Goal: Information Seeking & Learning: Learn about a topic

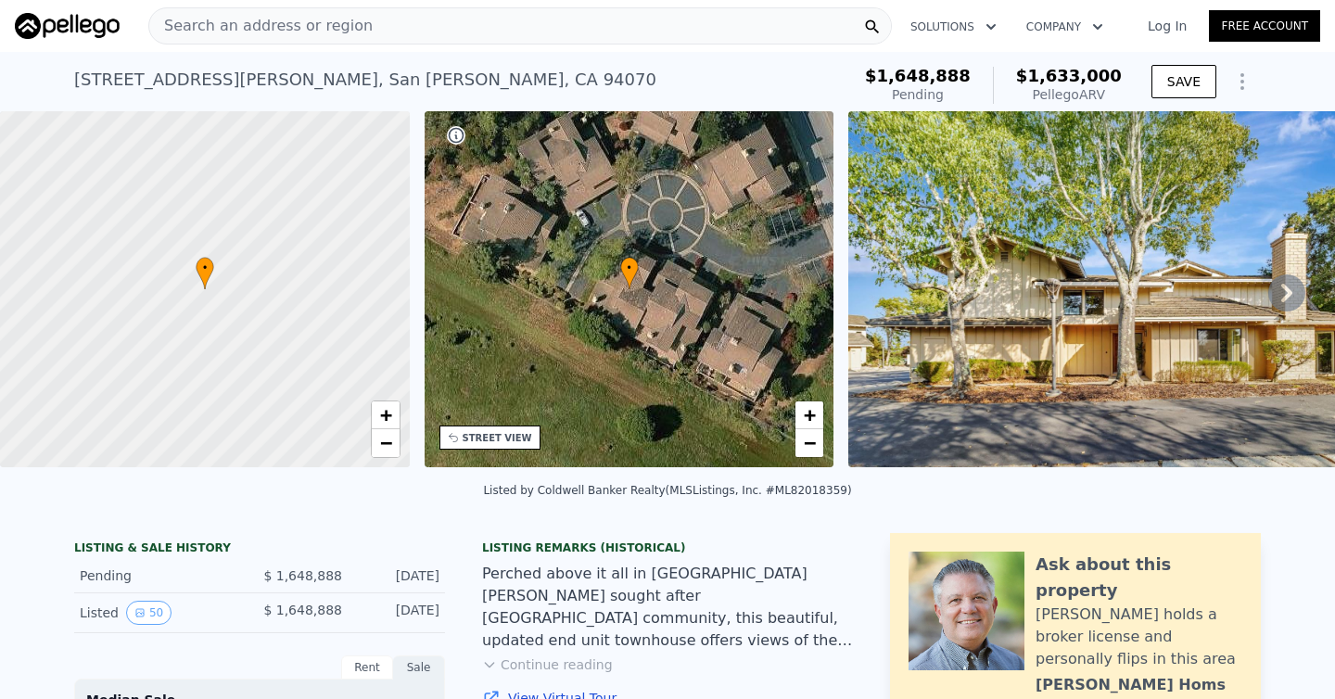
click at [1248, 82] on icon "Show Options" at bounding box center [1242, 81] width 22 height 22
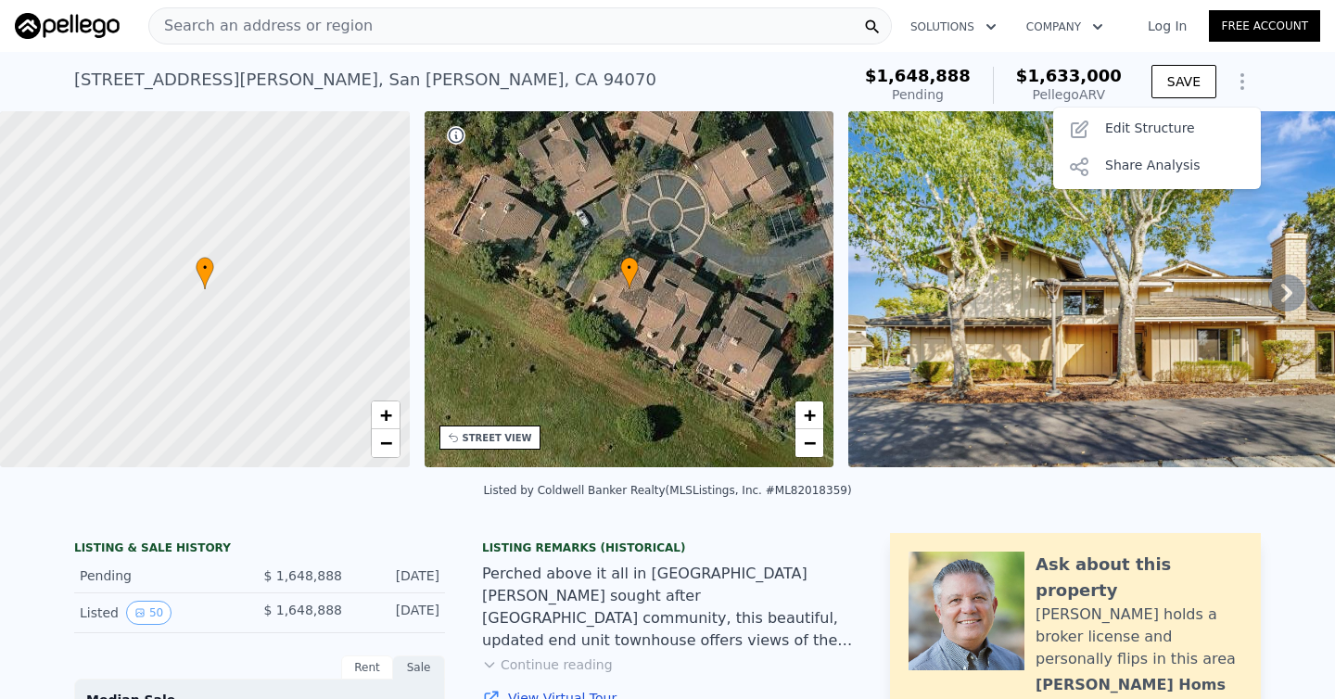
click at [673, 66] on div "[STREET_ADDRESS][PERSON_NAME] Pending (~ARV $1.633m )" at bounding box center [458, 85] width 768 height 52
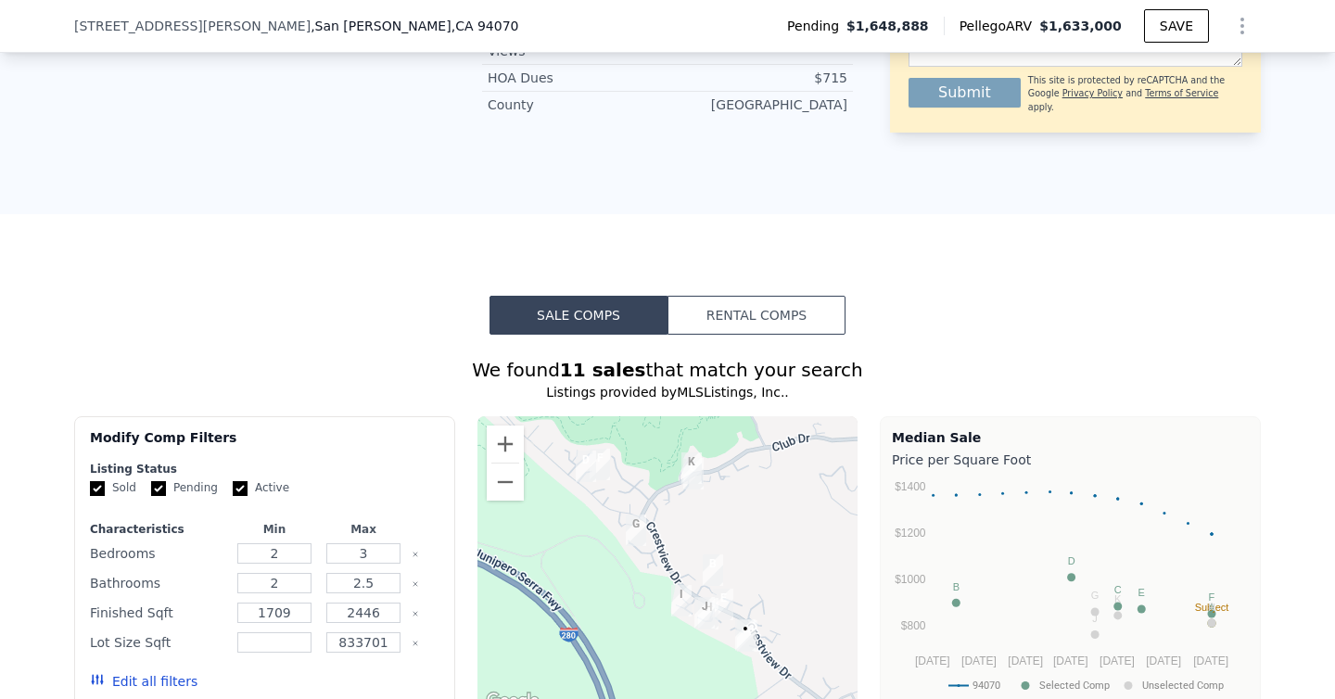
scroll to position [1166, 0]
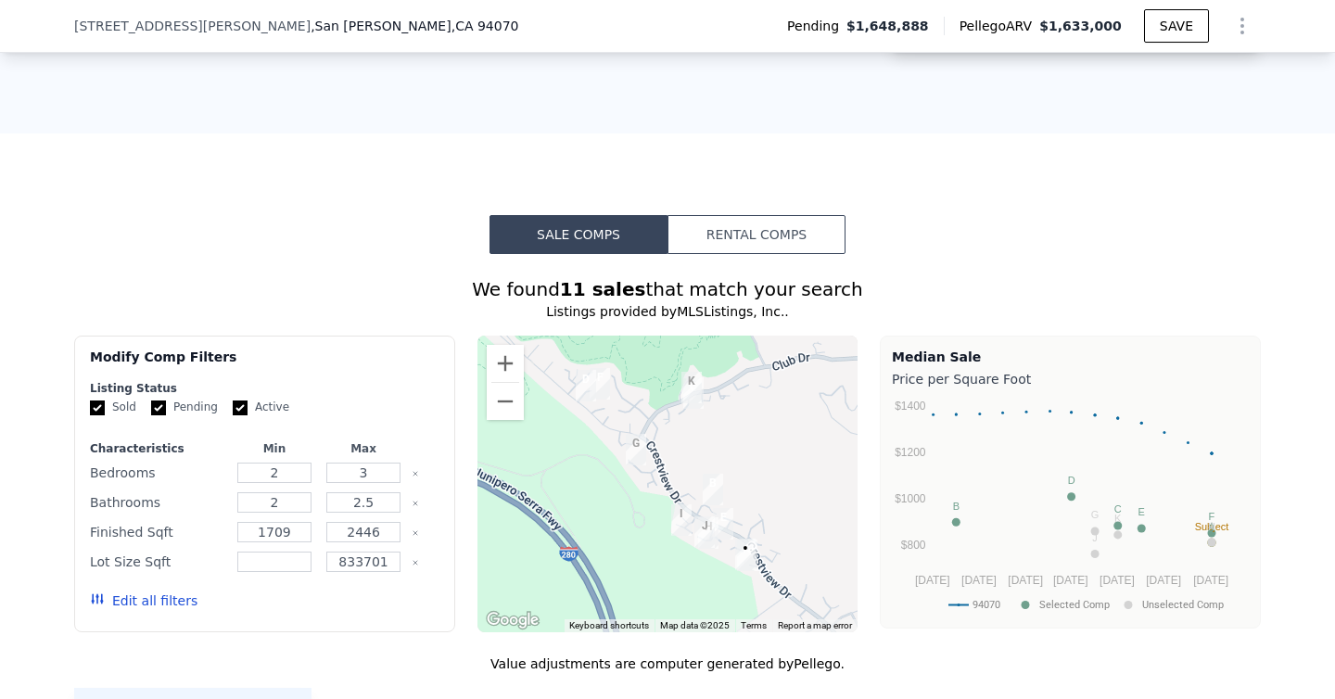
click at [796, 241] on button "Rental Comps" at bounding box center [756, 234] width 178 height 39
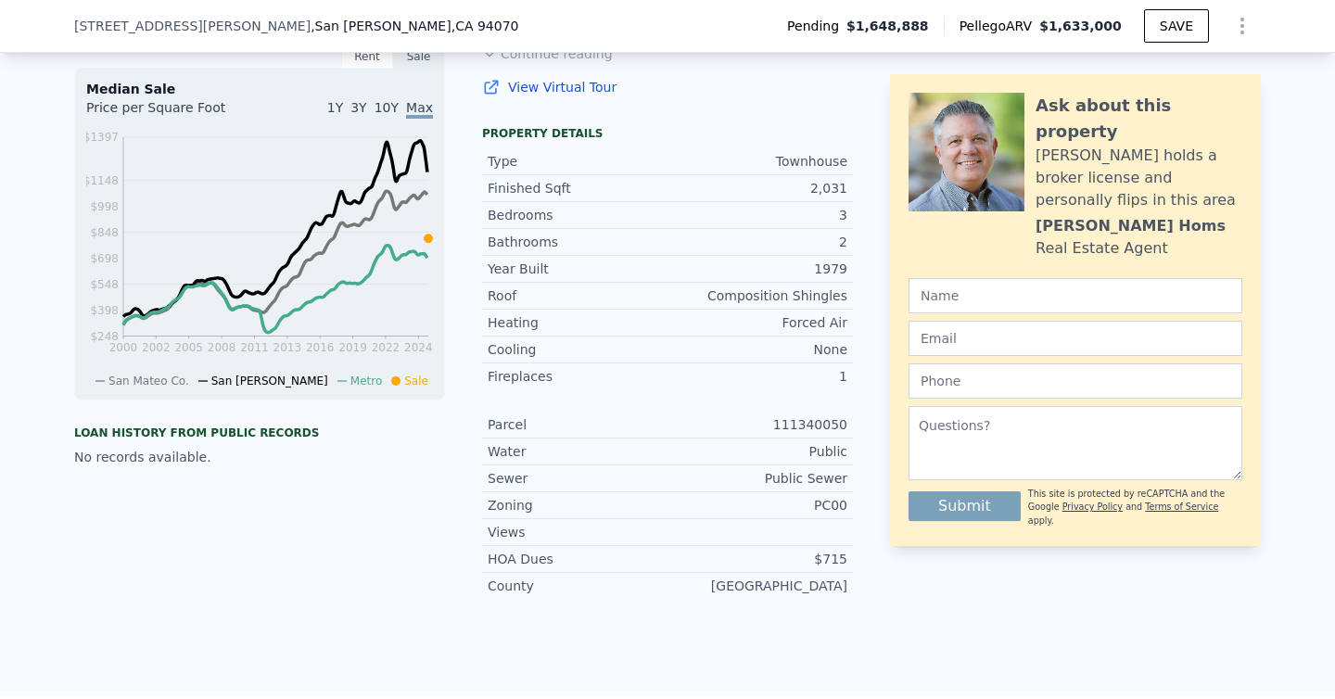
scroll to position [342, 0]
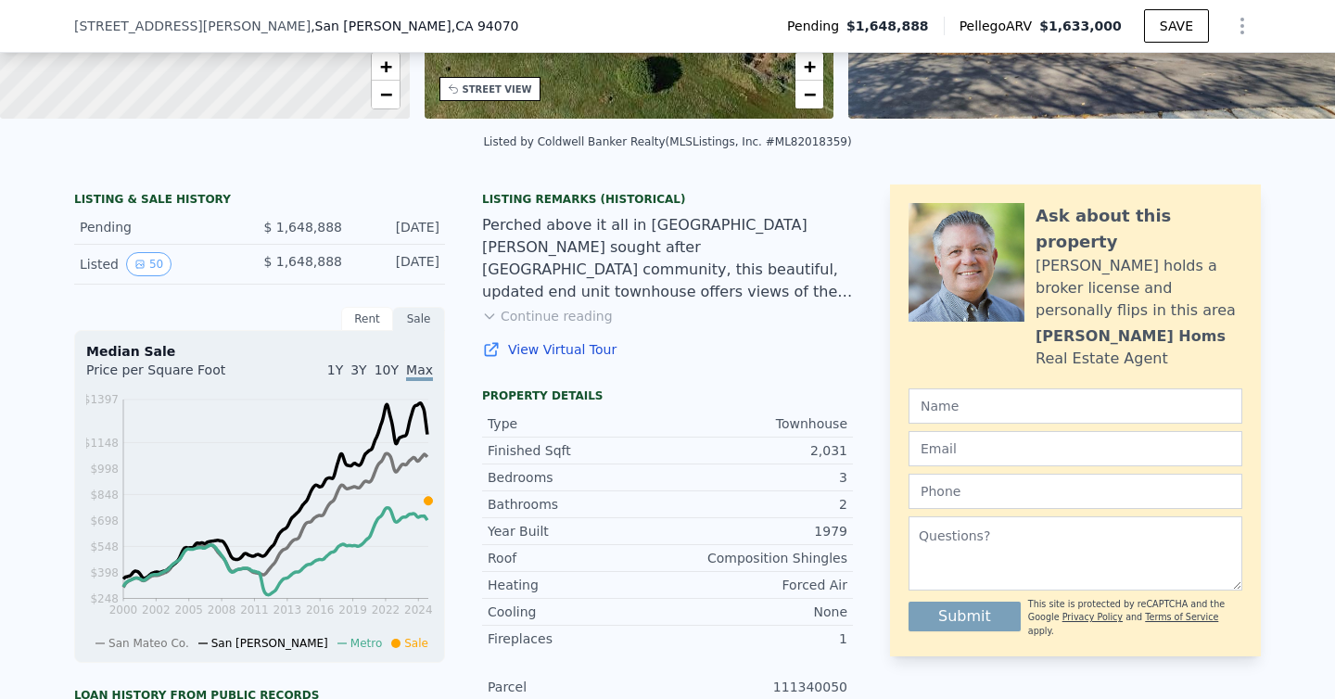
click at [359, 320] on div "Rent" at bounding box center [367, 319] width 52 height 24
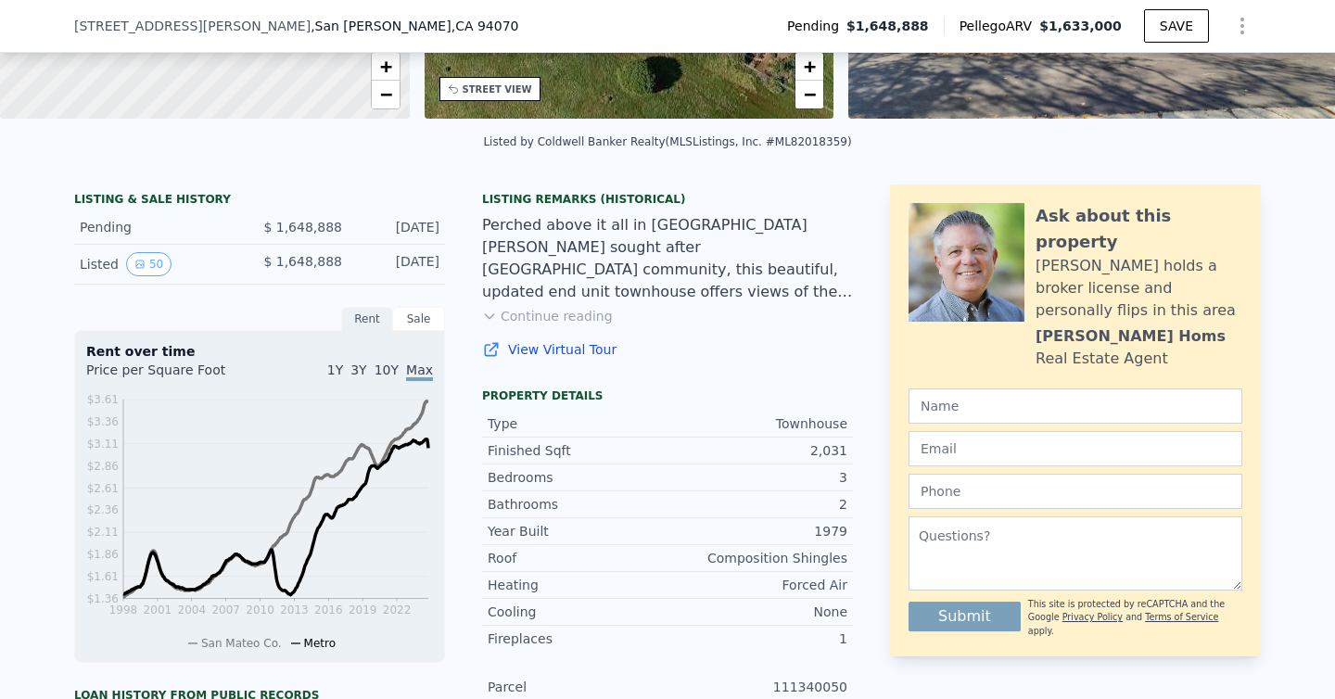
click at [423, 315] on div "Sale" at bounding box center [419, 319] width 52 height 24
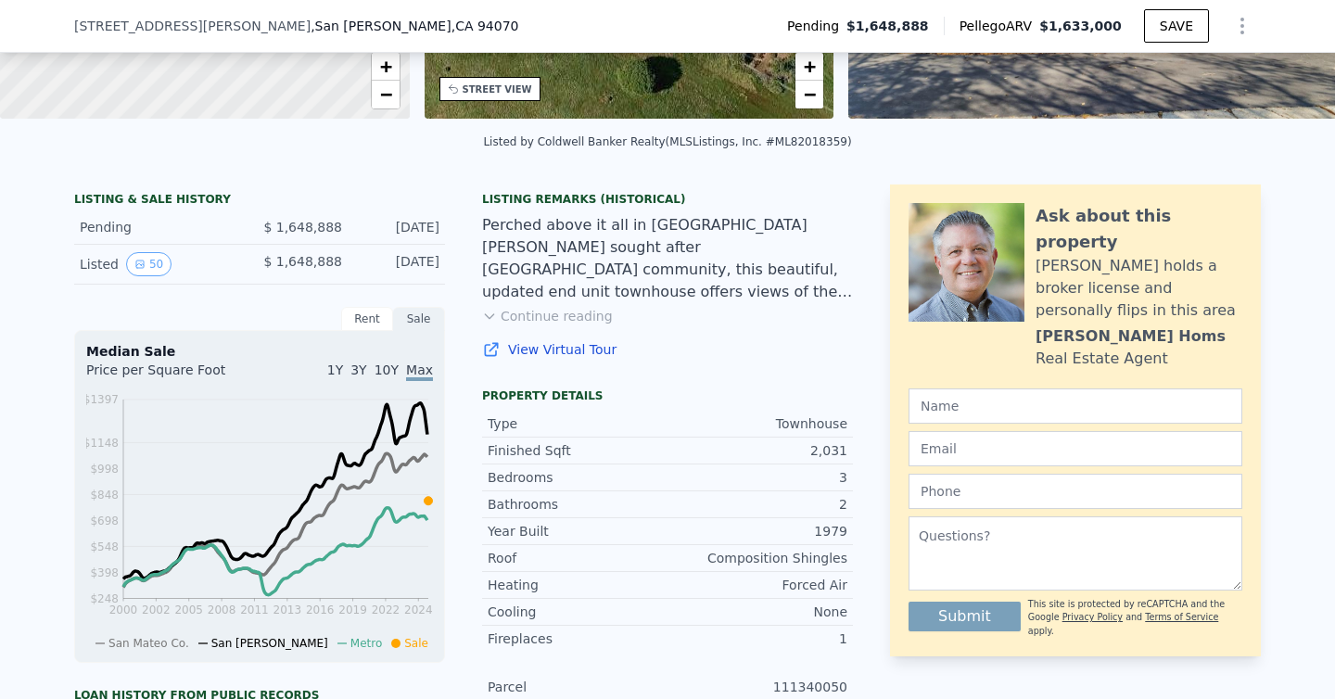
click at [550, 359] on link "View Virtual Tour" at bounding box center [667, 349] width 371 height 19
click at [1243, 30] on icon "Show Options" at bounding box center [1242, 26] width 22 height 22
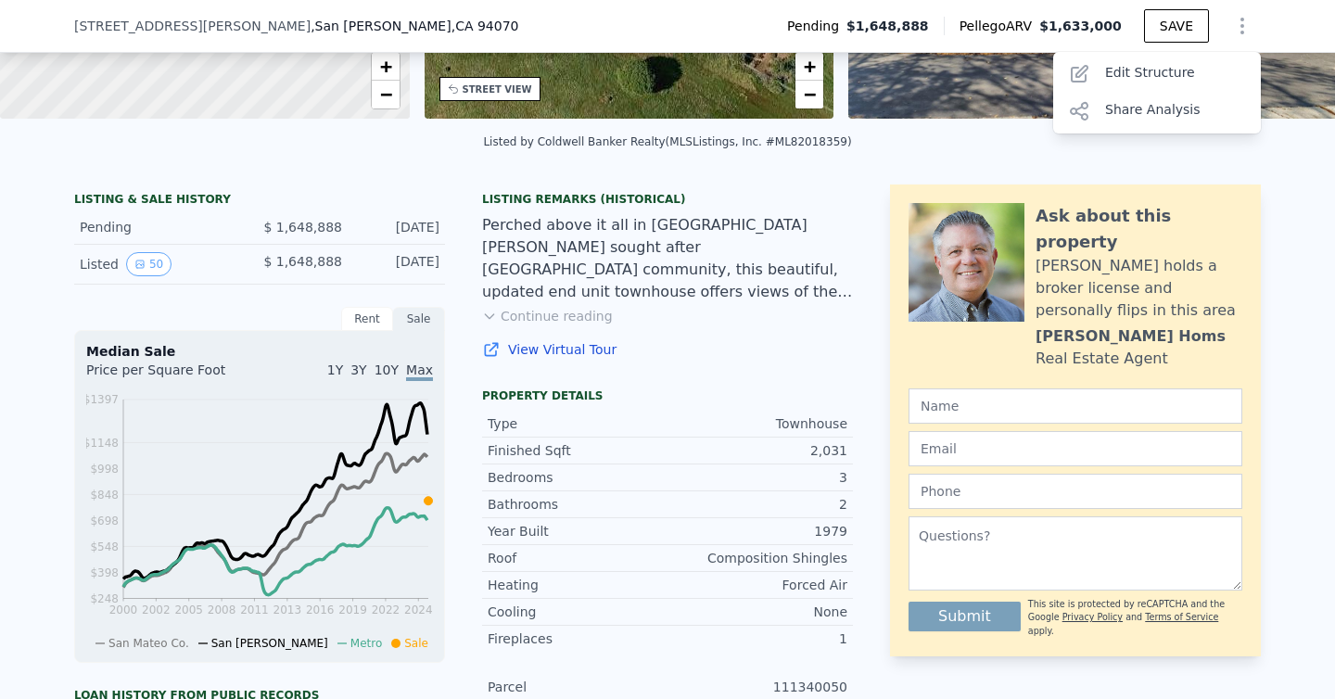
click at [1100, 170] on div "Listed by Coldwell Banker Realty (MLSListings, Inc. #ML82018359)" at bounding box center [667, 147] width 1335 height 44
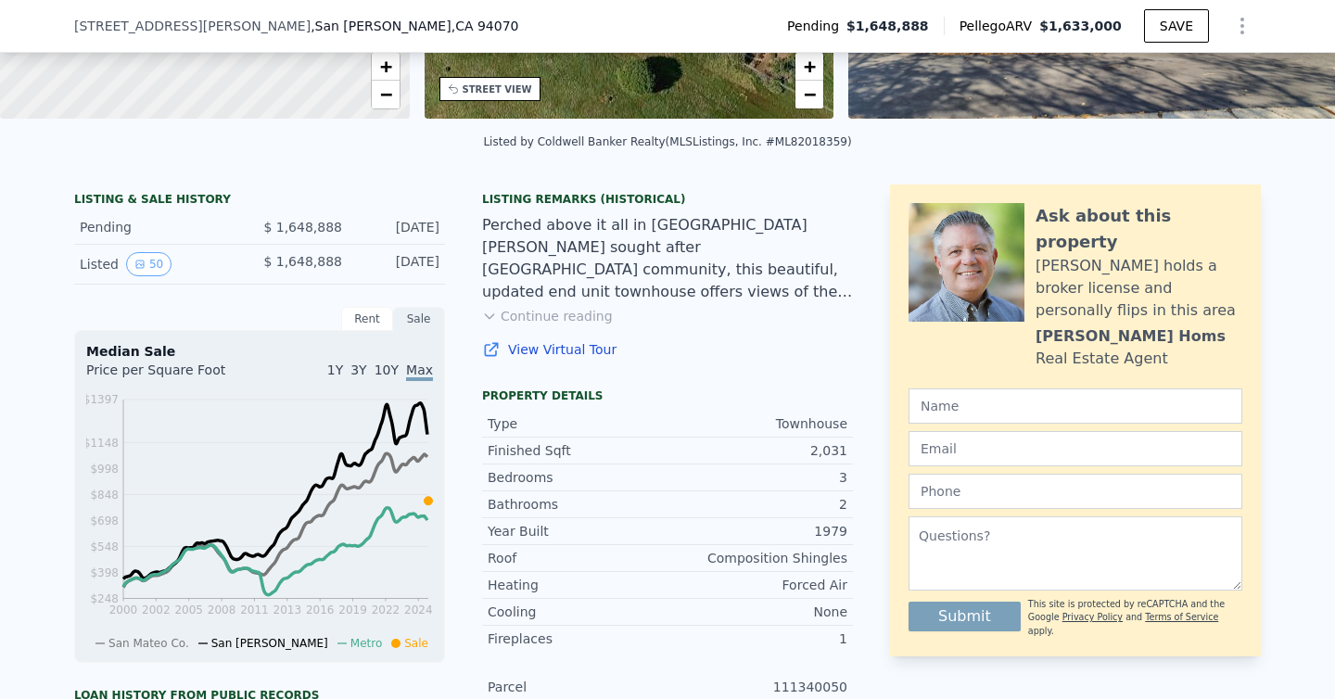
click at [129, 210] on div "LISTING & SALE HISTORY" at bounding box center [259, 201] width 371 height 19
click at [195, 285] on div "Listed 50 $ 1,648,888 [DATE]" at bounding box center [259, 265] width 371 height 40
click at [154, 276] on button "50" at bounding box center [148, 264] width 45 height 24
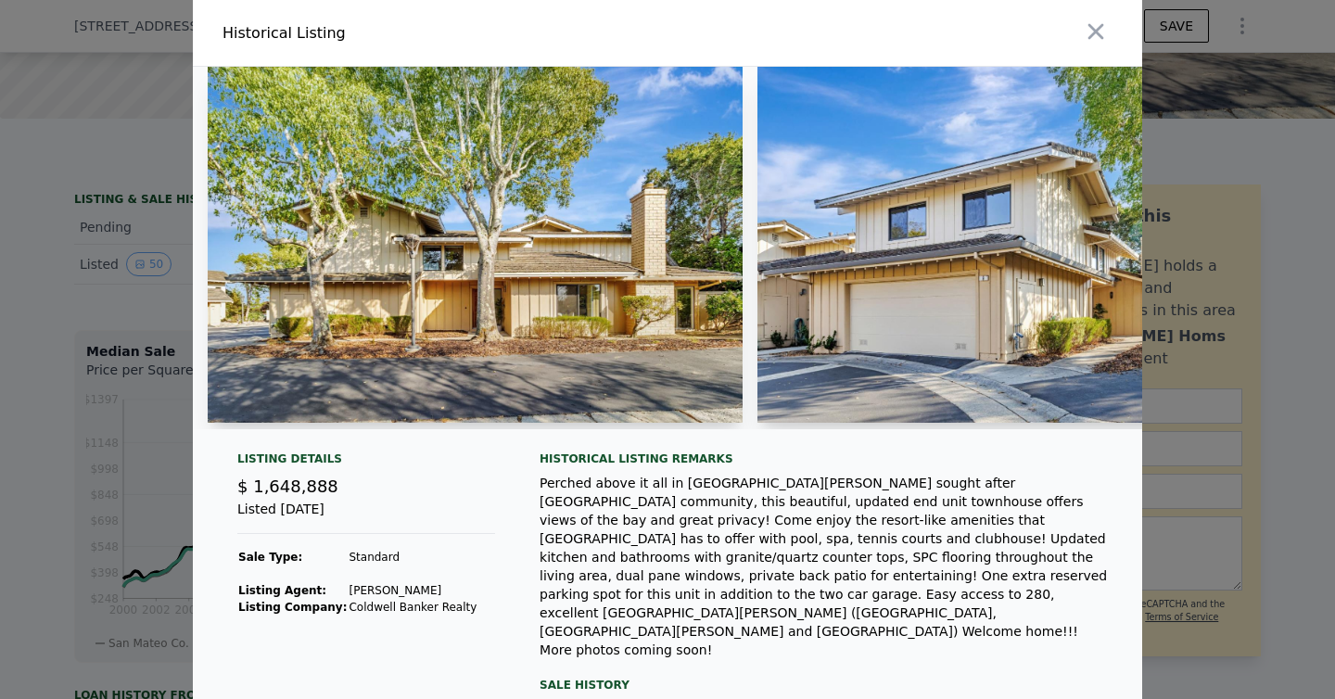
click at [585, 674] on div "Sale History" at bounding box center [825, 685] width 573 height 22
click at [1194, 207] on div at bounding box center [667, 349] width 1335 height 699
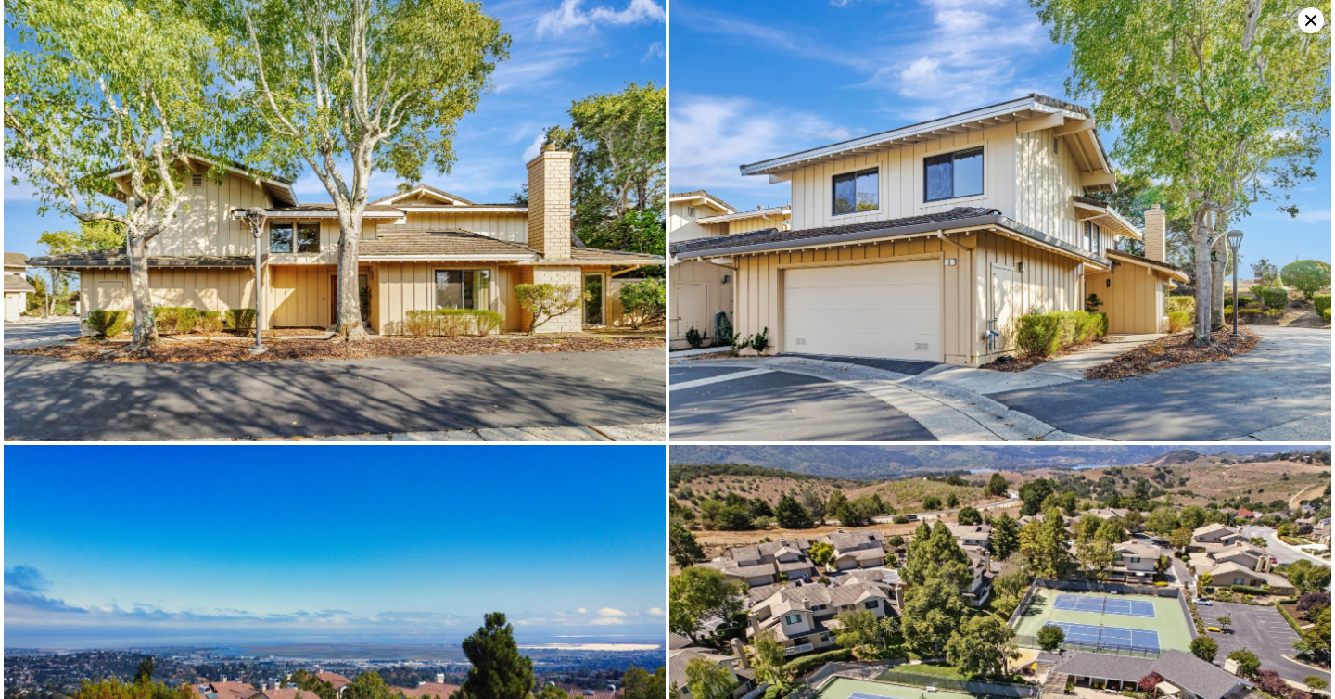
click at [1309, 18] on icon at bounding box center [1310, 20] width 11 height 11
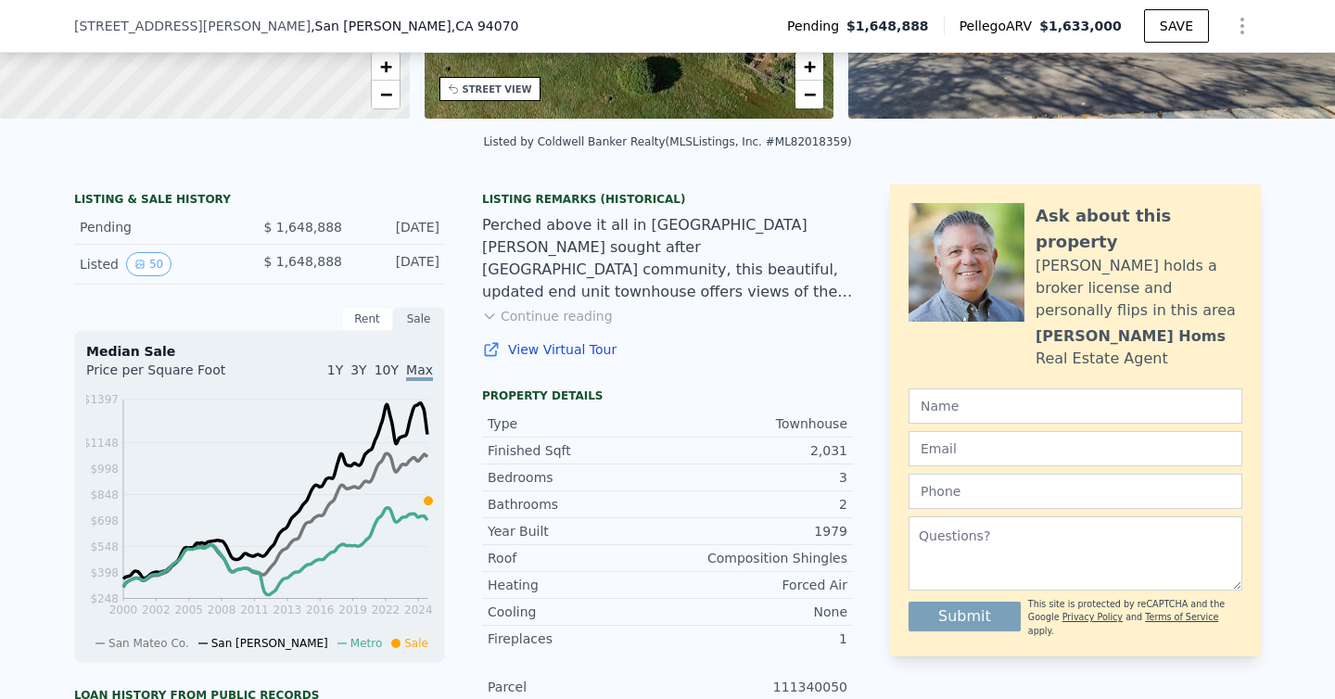
click at [786, 381] on div "Listing Remarks (Historical) Perched above it all in [GEOGRAPHIC_DATA][PERSON_N…" at bounding box center [667, 286] width 371 height 189
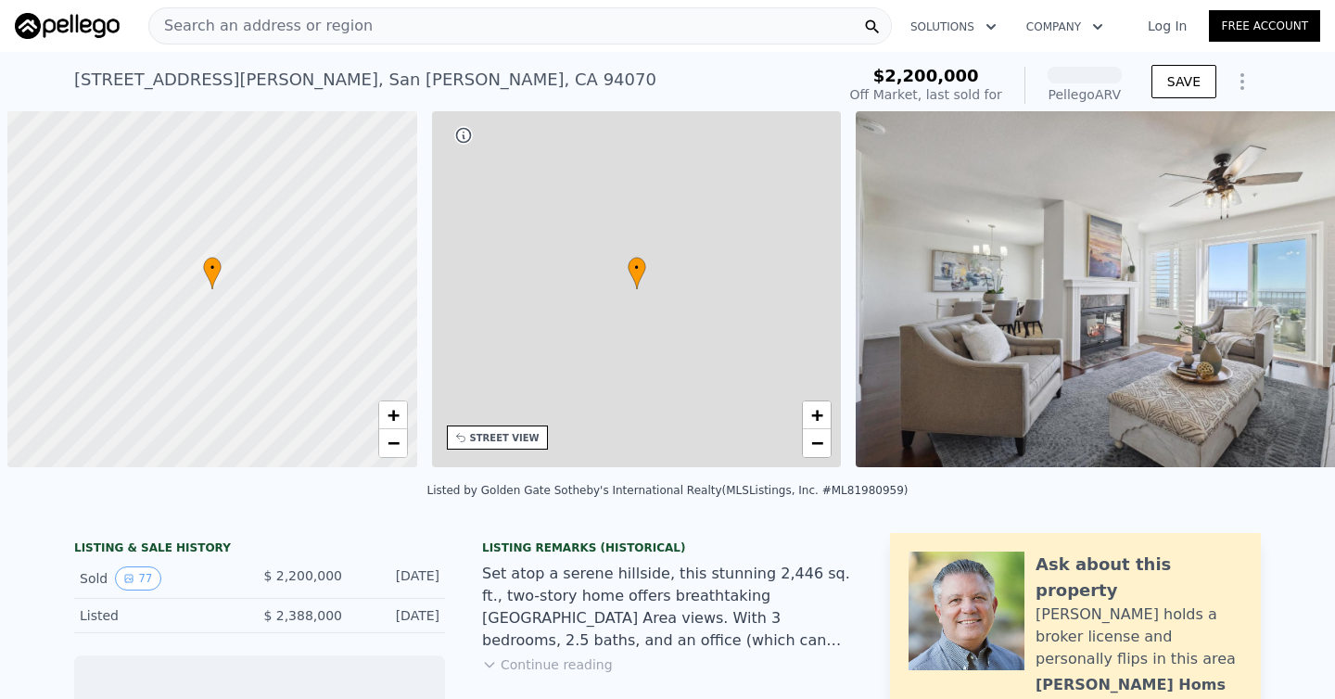
scroll to position [0, 7]
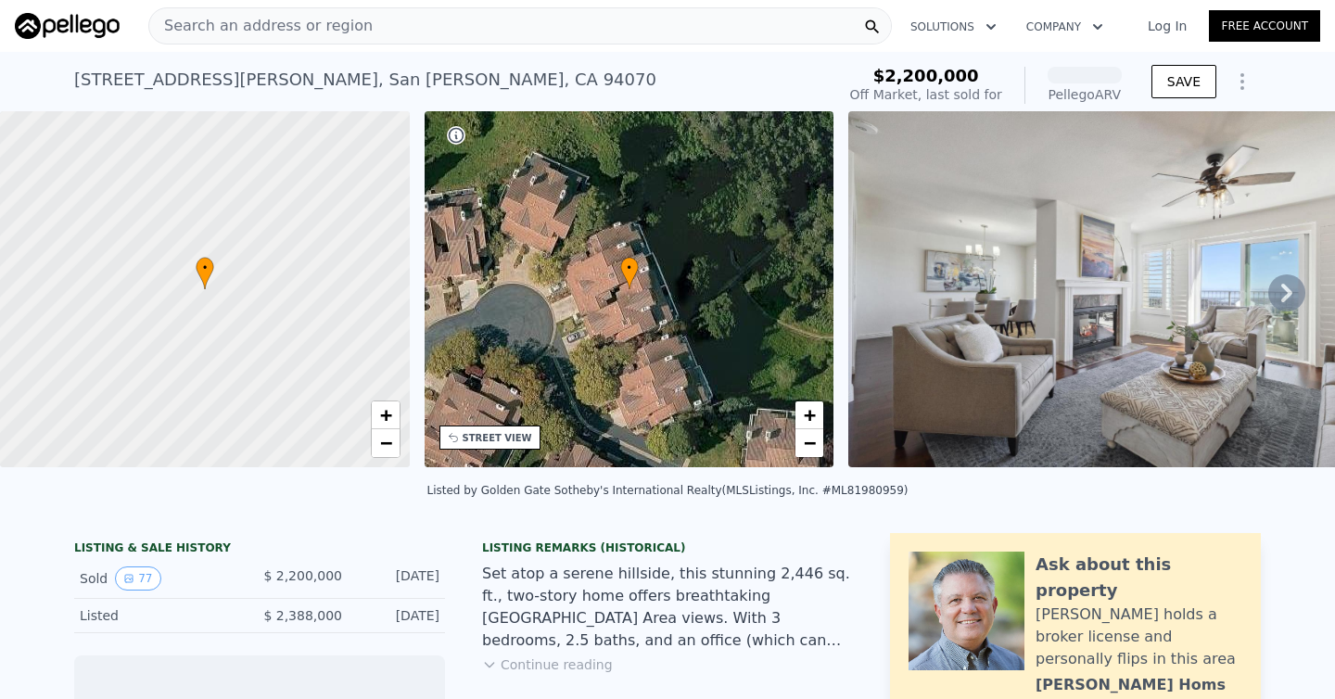
click at [1126, 310] on img at bounding box center [1115, 289] width 535 height 356
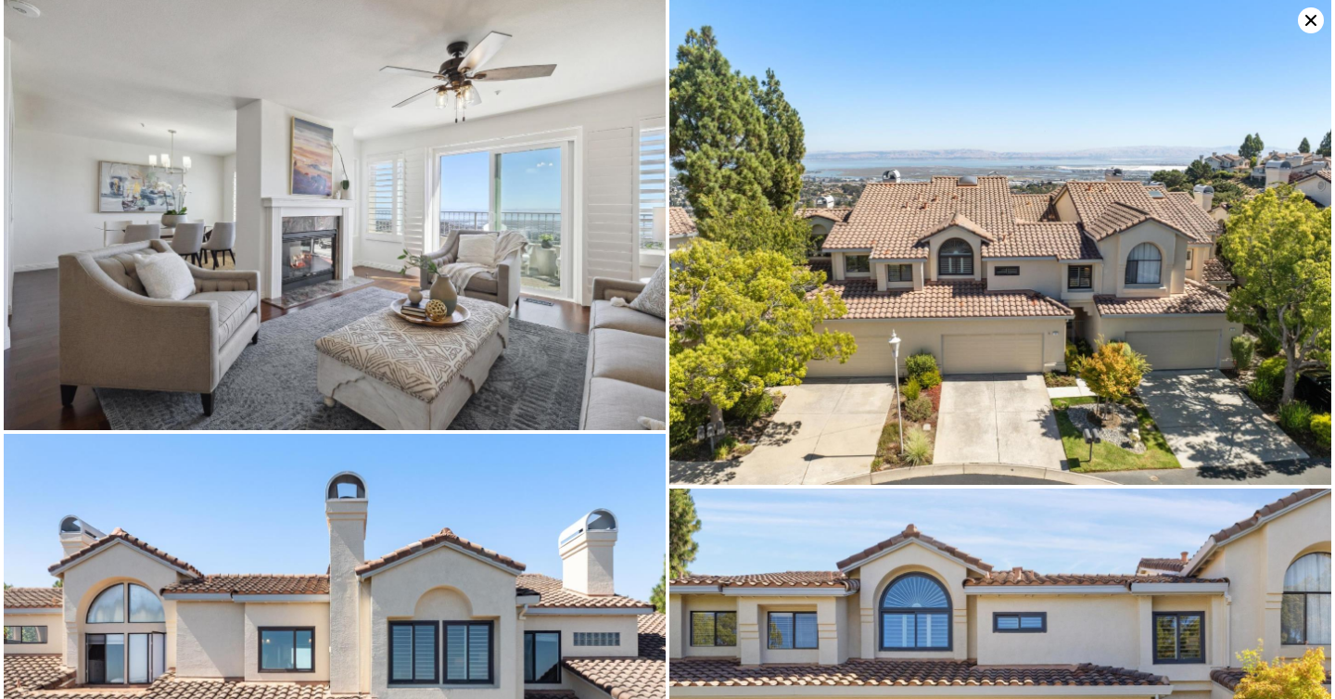
scroll to position [0, 0]
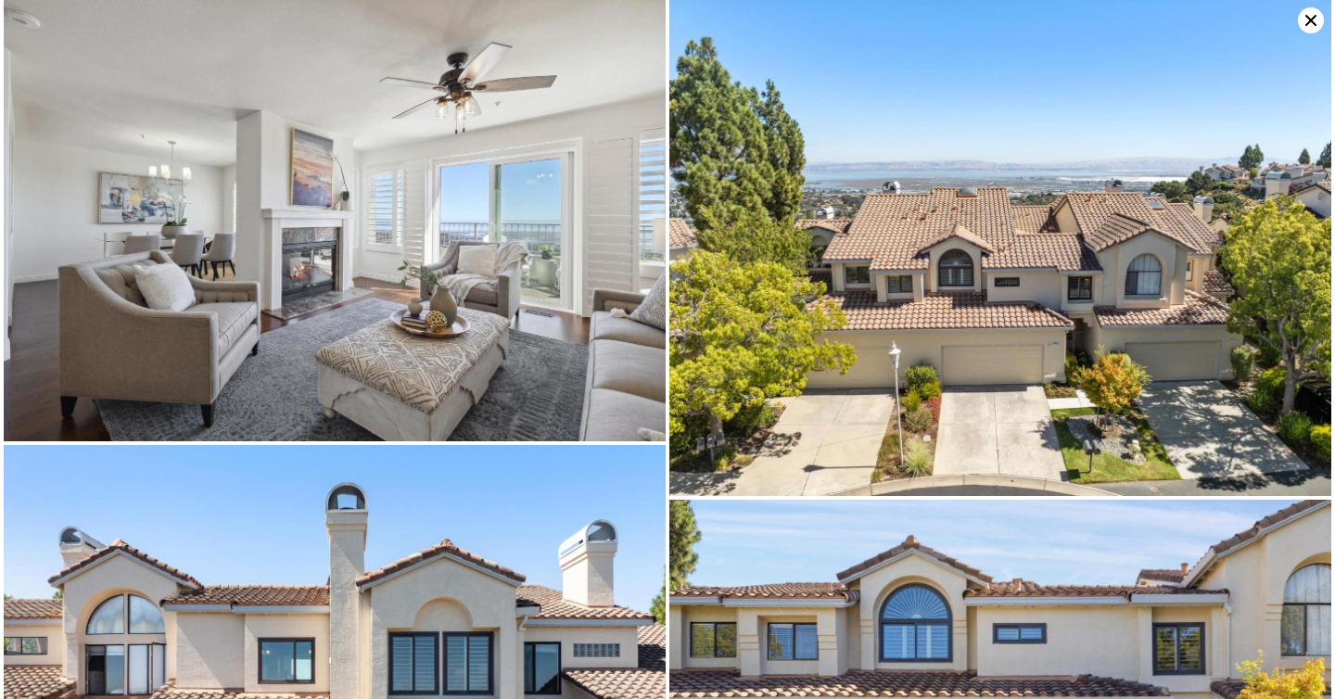
click at [527, 230] on img at bounding box center [335, 220] width 662 height 441
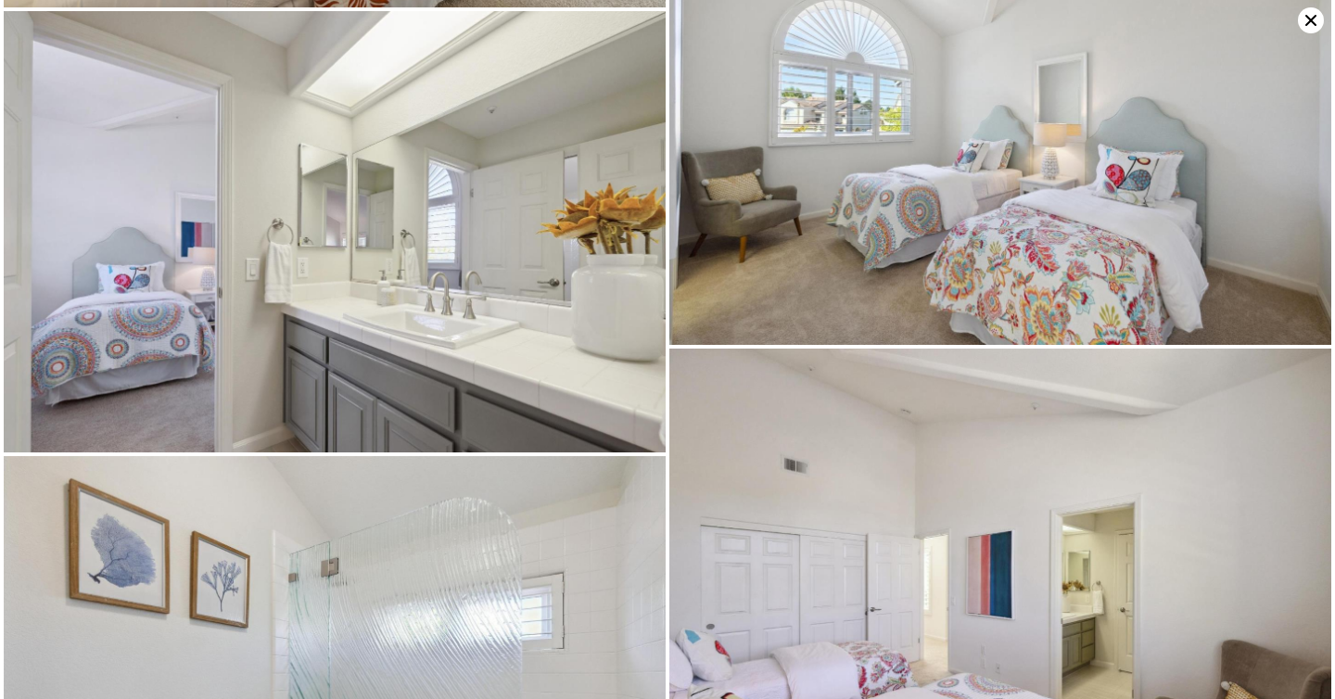
scroll to position [15823, 0]
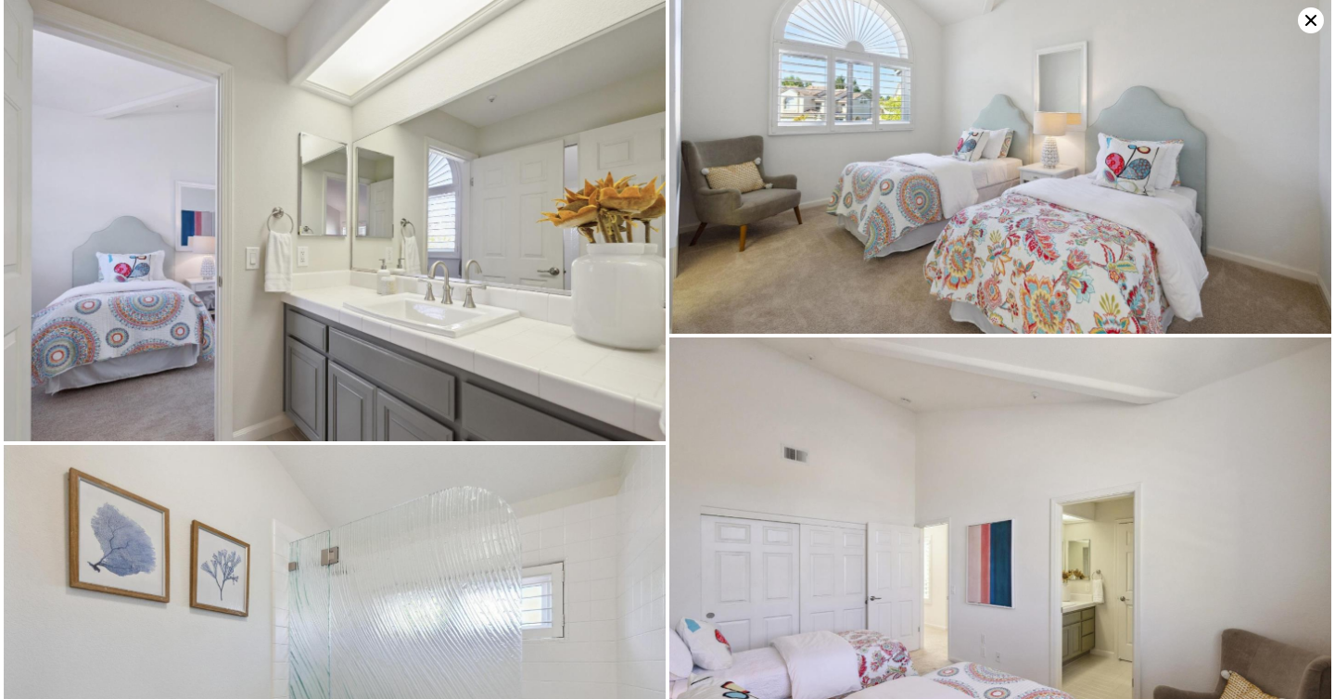
click at [1317, 19] on icon at bounding box center [1310, 20] width 26 height 26
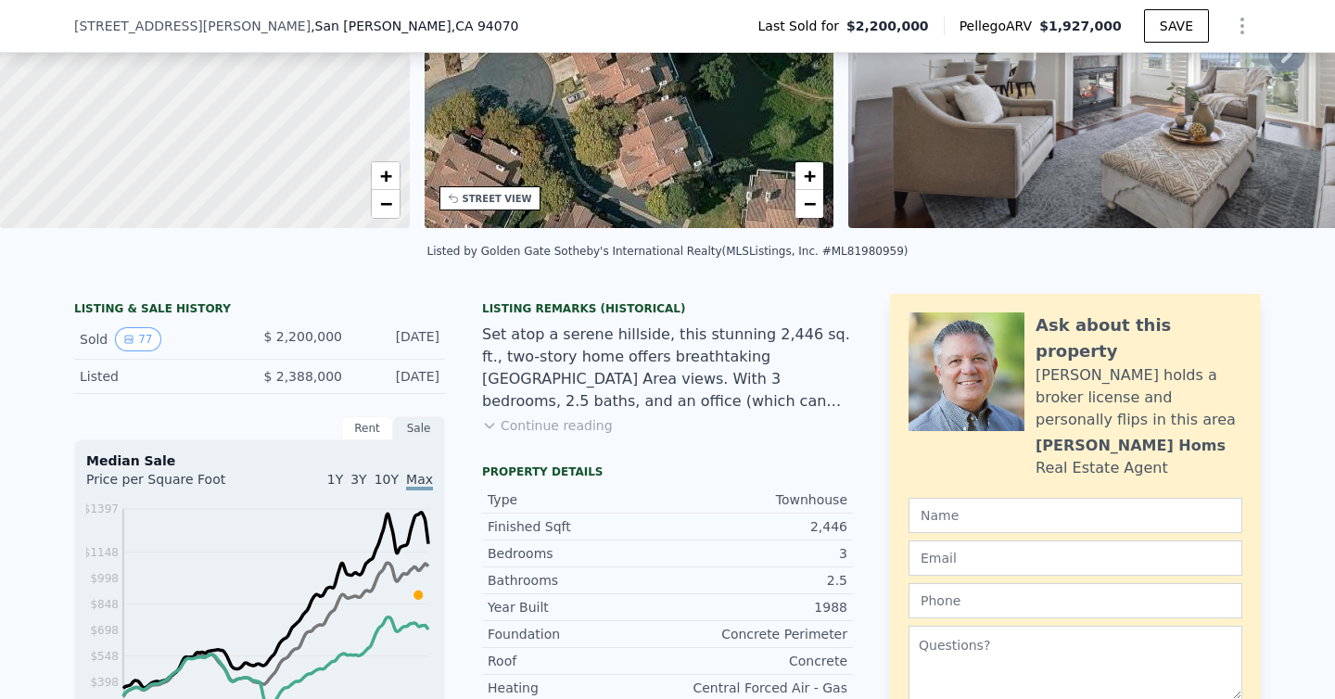
scroll to position [378, 0]
